Goal: Information Seeking & Learning: Learn about a topic

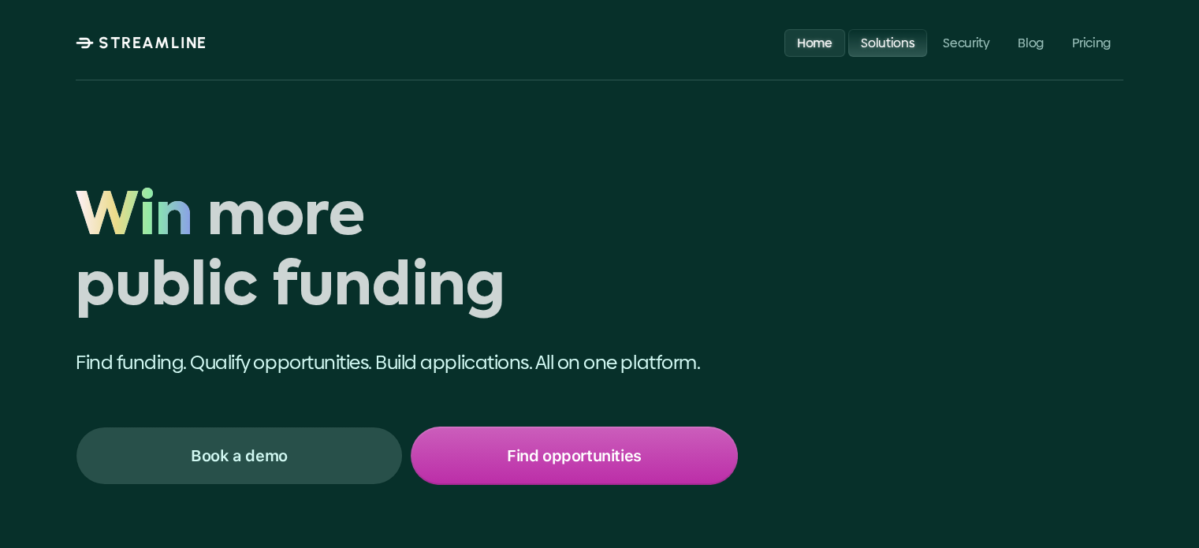
click at [889, 39] on p "Solutions" at bounding box center [888, 42] width 54 height 15
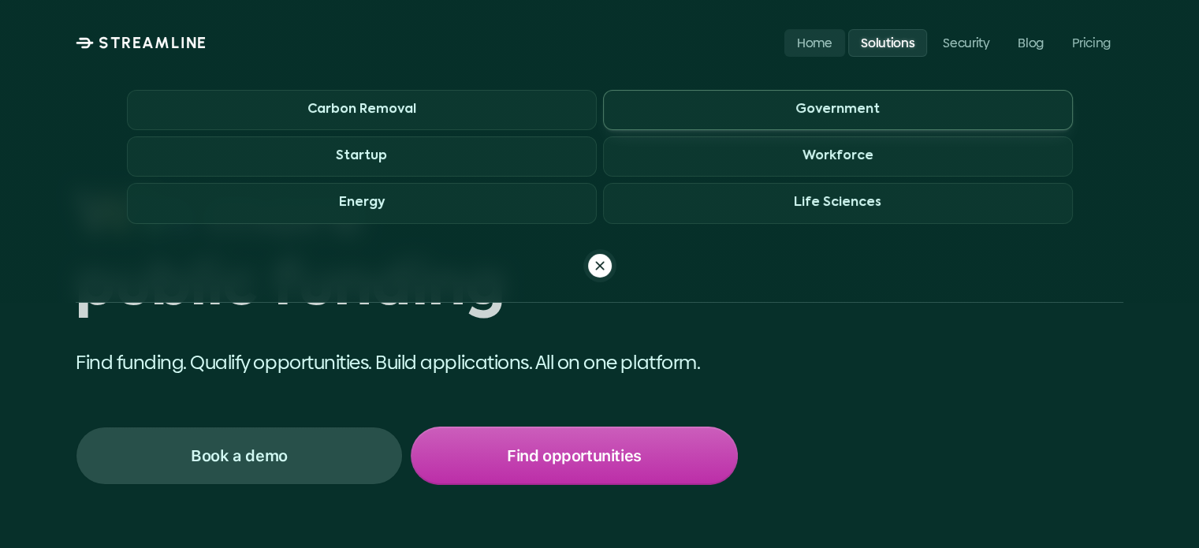
click at [783, 108] on span "Government" at bounding box center [838, 110] width 470 height 40
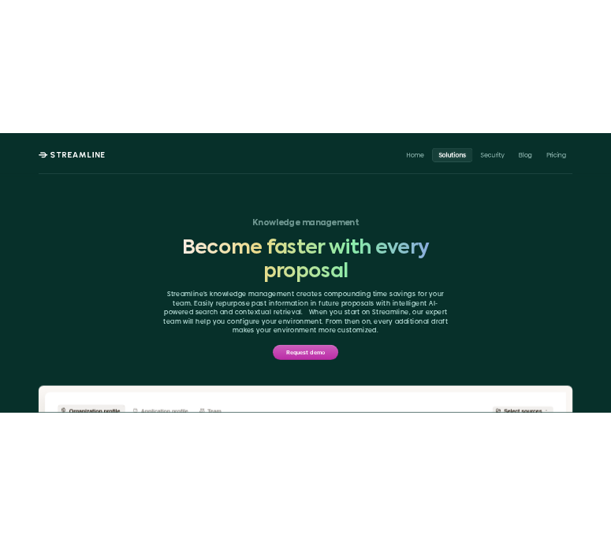
scroll to position [2708, 0]
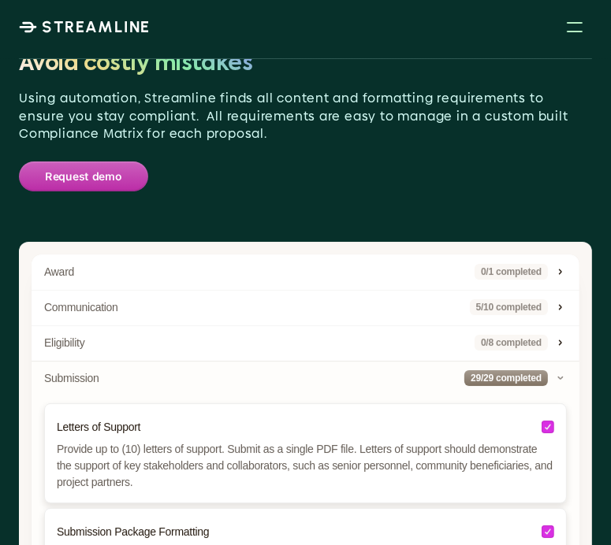
click at [508, 39] on div "Worry-free compliance" at bounding box center [305, 23] width 573 height 32
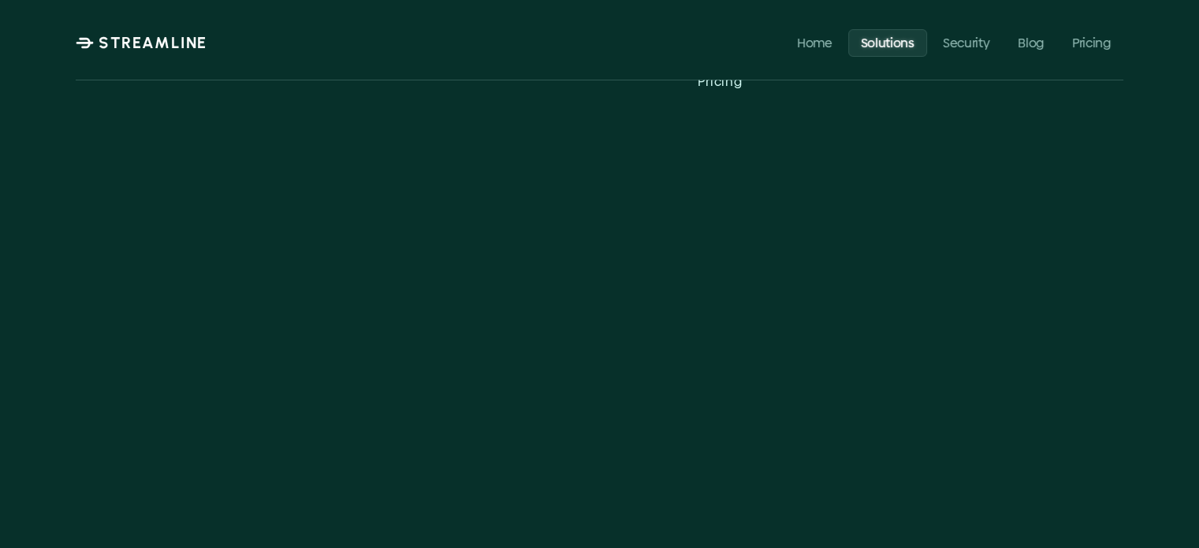
scroll to position [4631, 0]
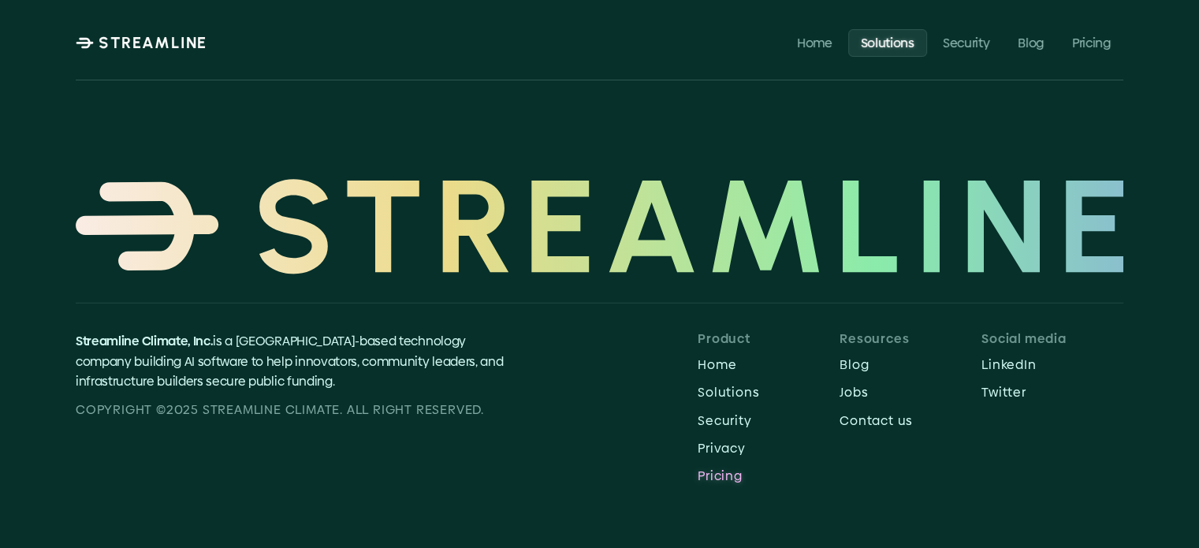
click at [719, 472] on p "Pricing" at bounding box center [768, 475] width 142 height 15
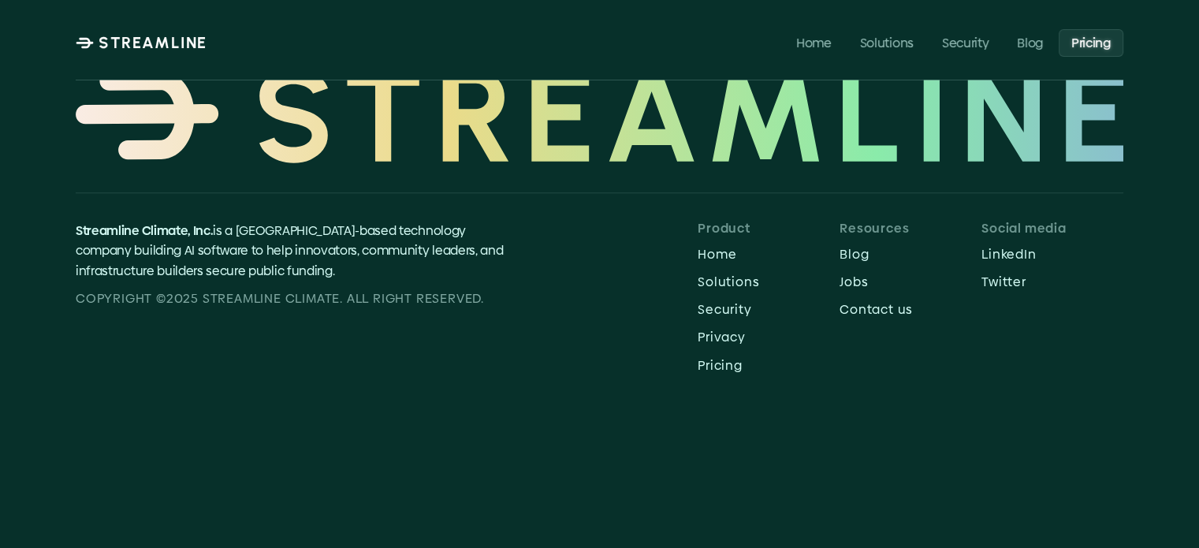
scroll to position [552, 0]
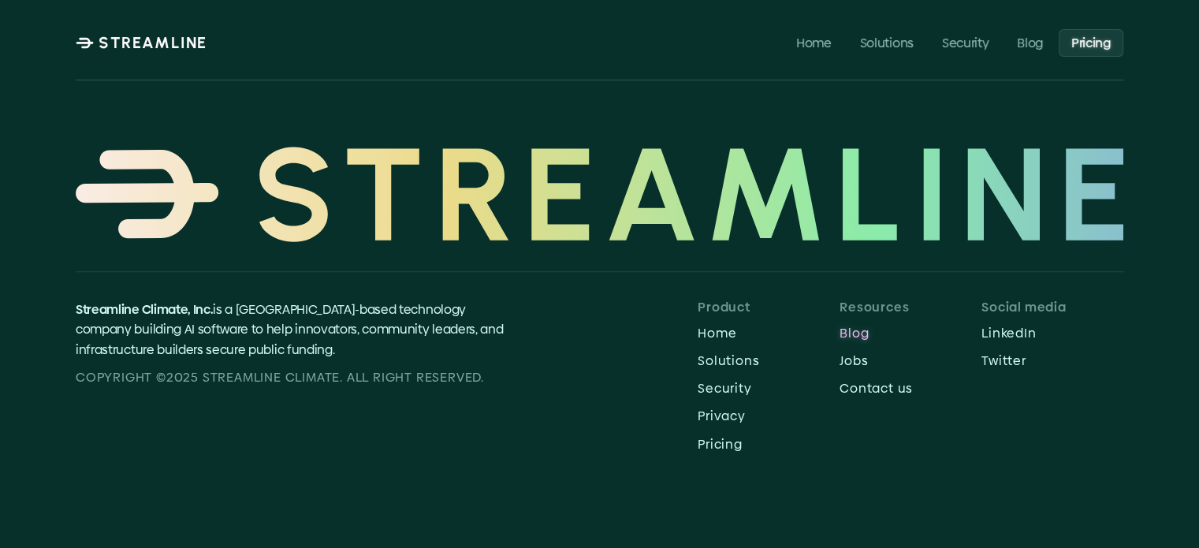
click at [858, 333] on p "Blog" at bounding box center [910, 332] width 142 height 15
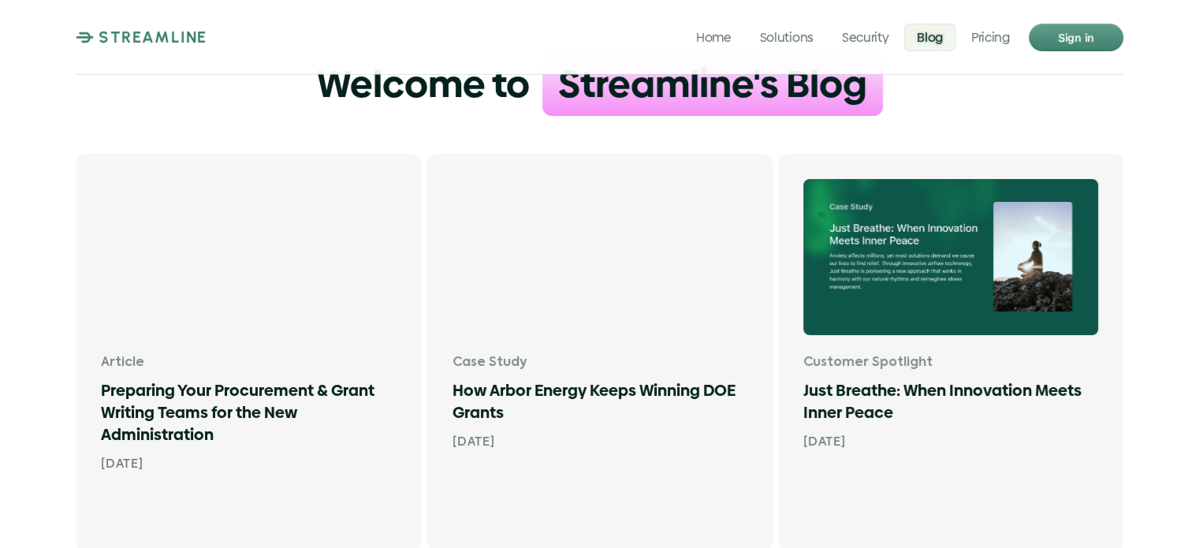
scroll to position [79, 0]
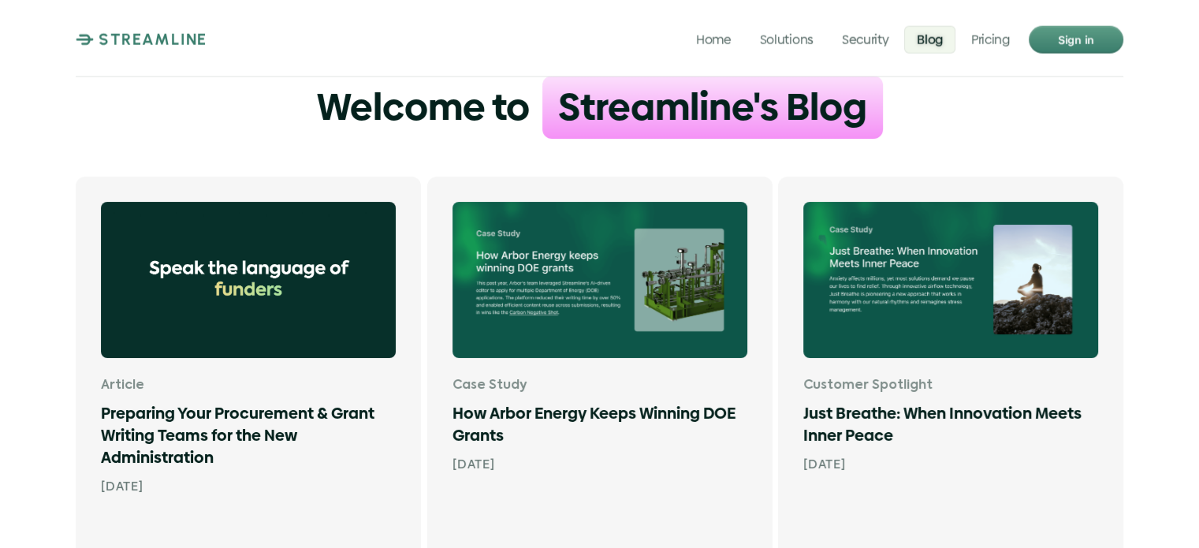
scroll to position [552, 0]
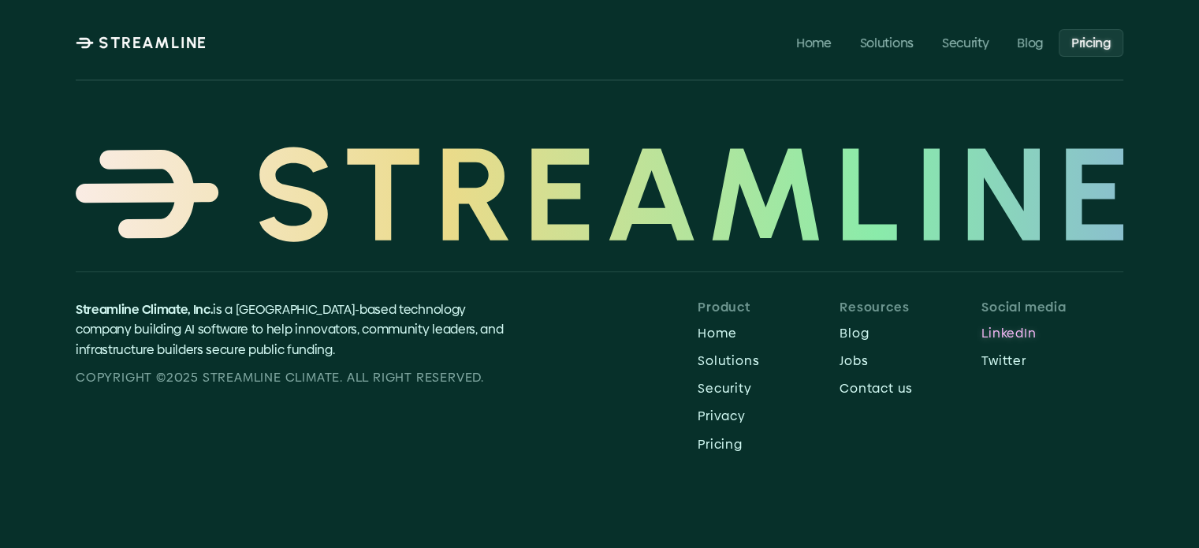
click at [1009, 333] on p "LinkedIn" at bounding box center [1052, 332] width 142 height 15
